Goal: Transaction & Acquisition: Purchase product/service

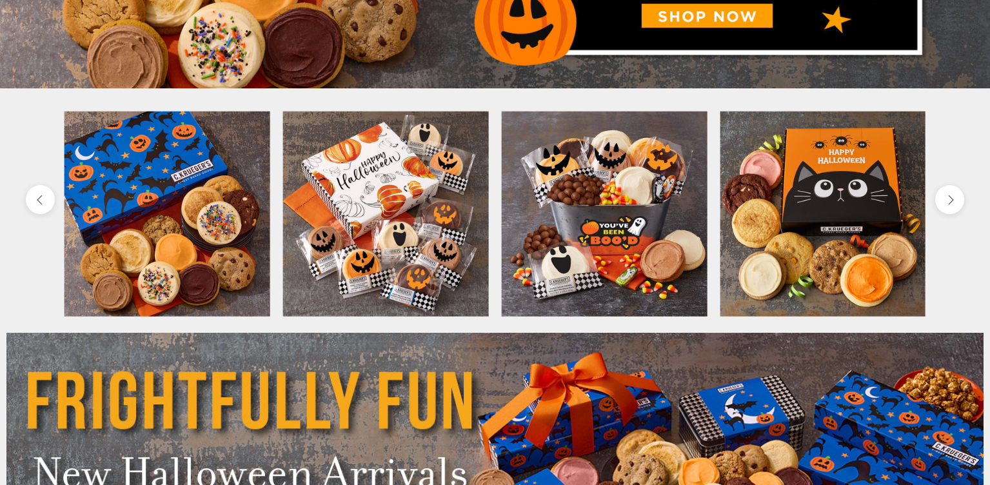
scroll to position [484, 0]
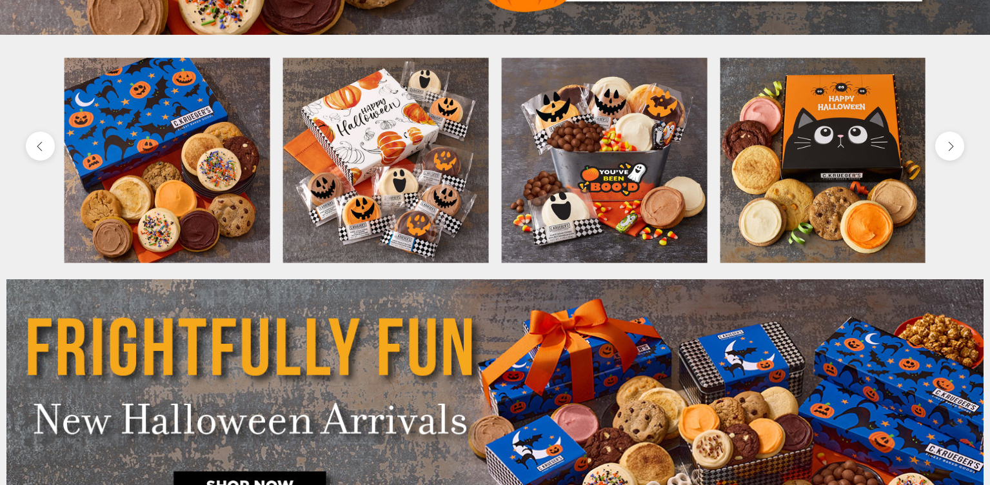
click at [79, 57] on div at bounding box center [168, 160] width 206 height 206
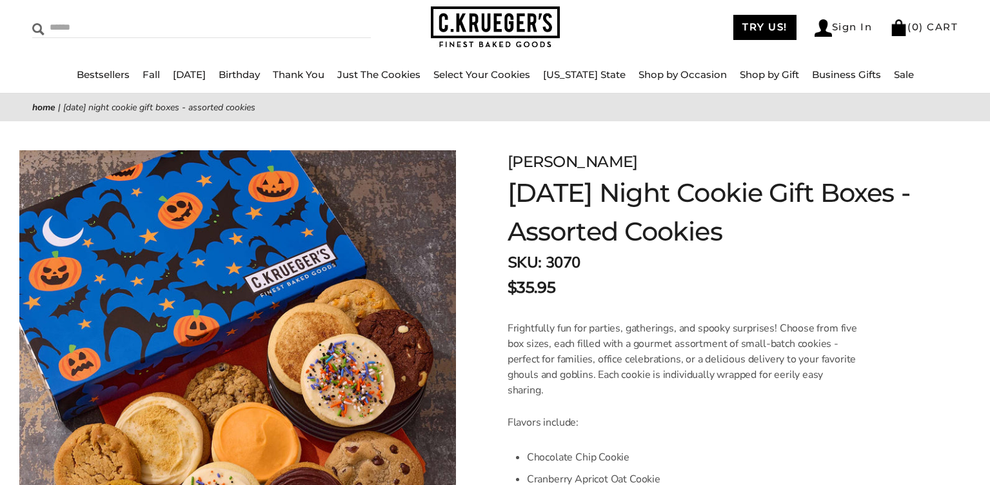
scroll to position [108, 0]
